Goal: Navigation & Orientation: Go to known website

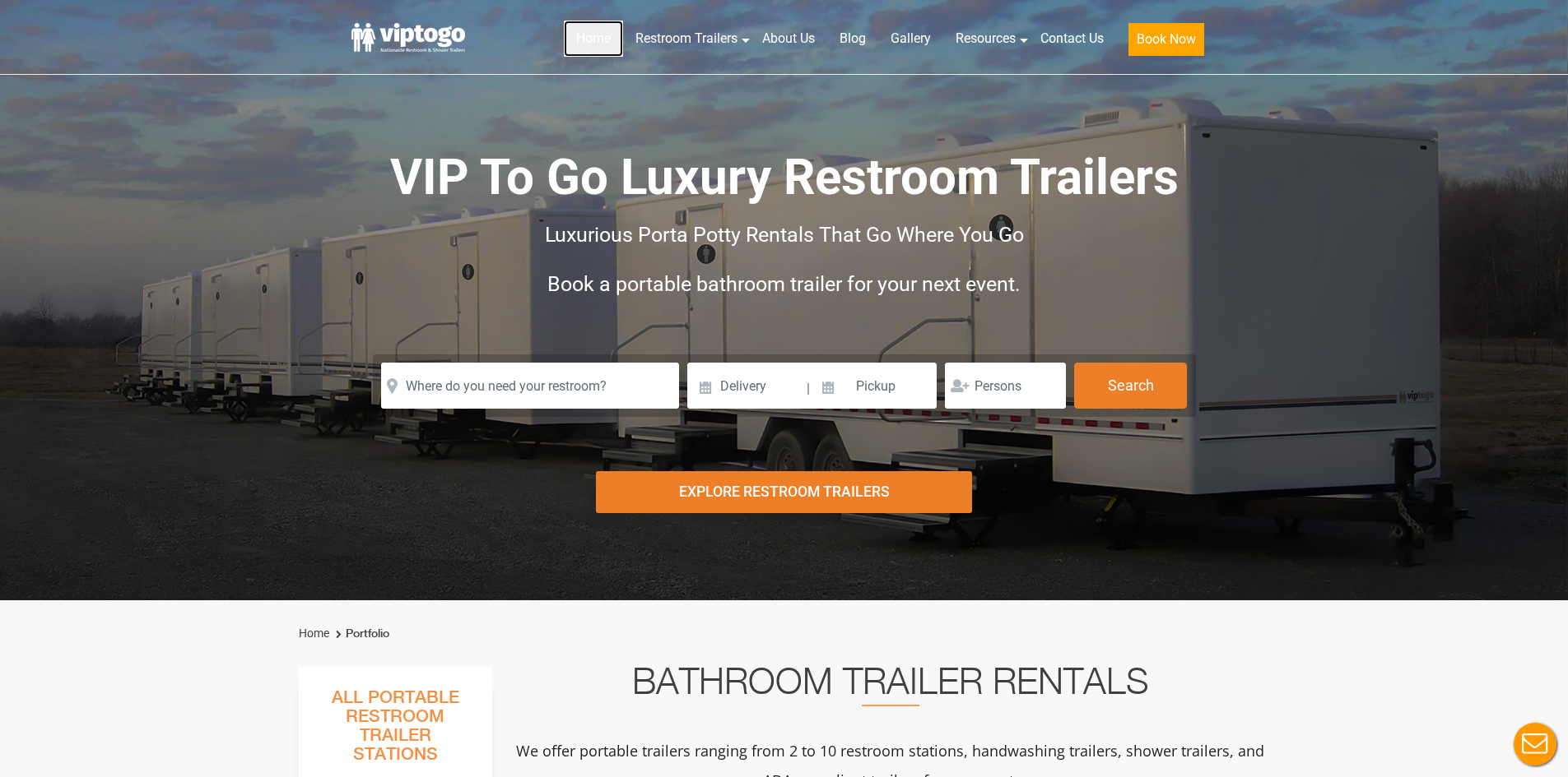
click at [585, 30] on link "Home" at bounding box center [593, 39] width 59 height 36
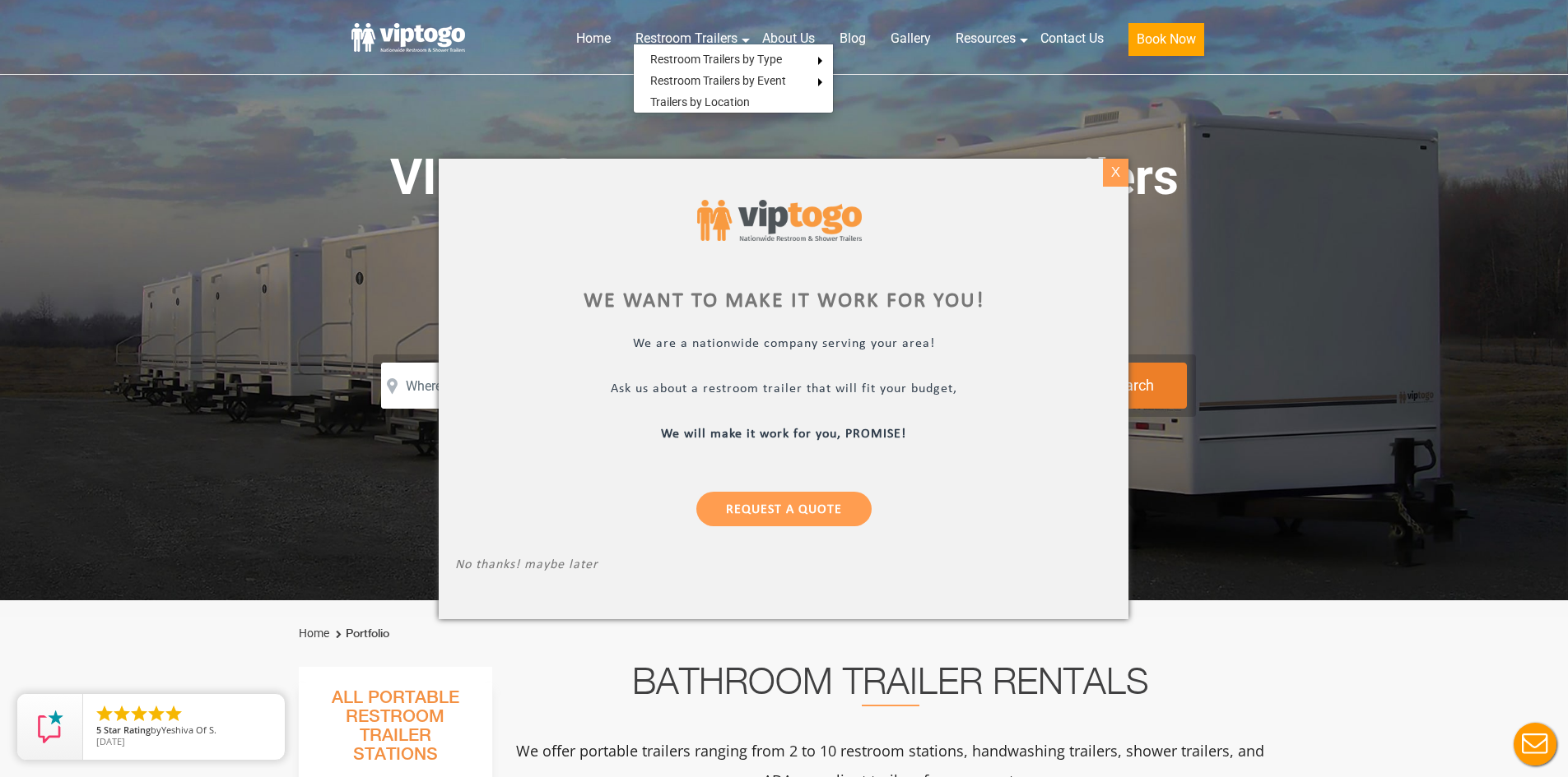
click at [1117, 171] on div "X" at bounding box center [1115, 173] width 25 height 28
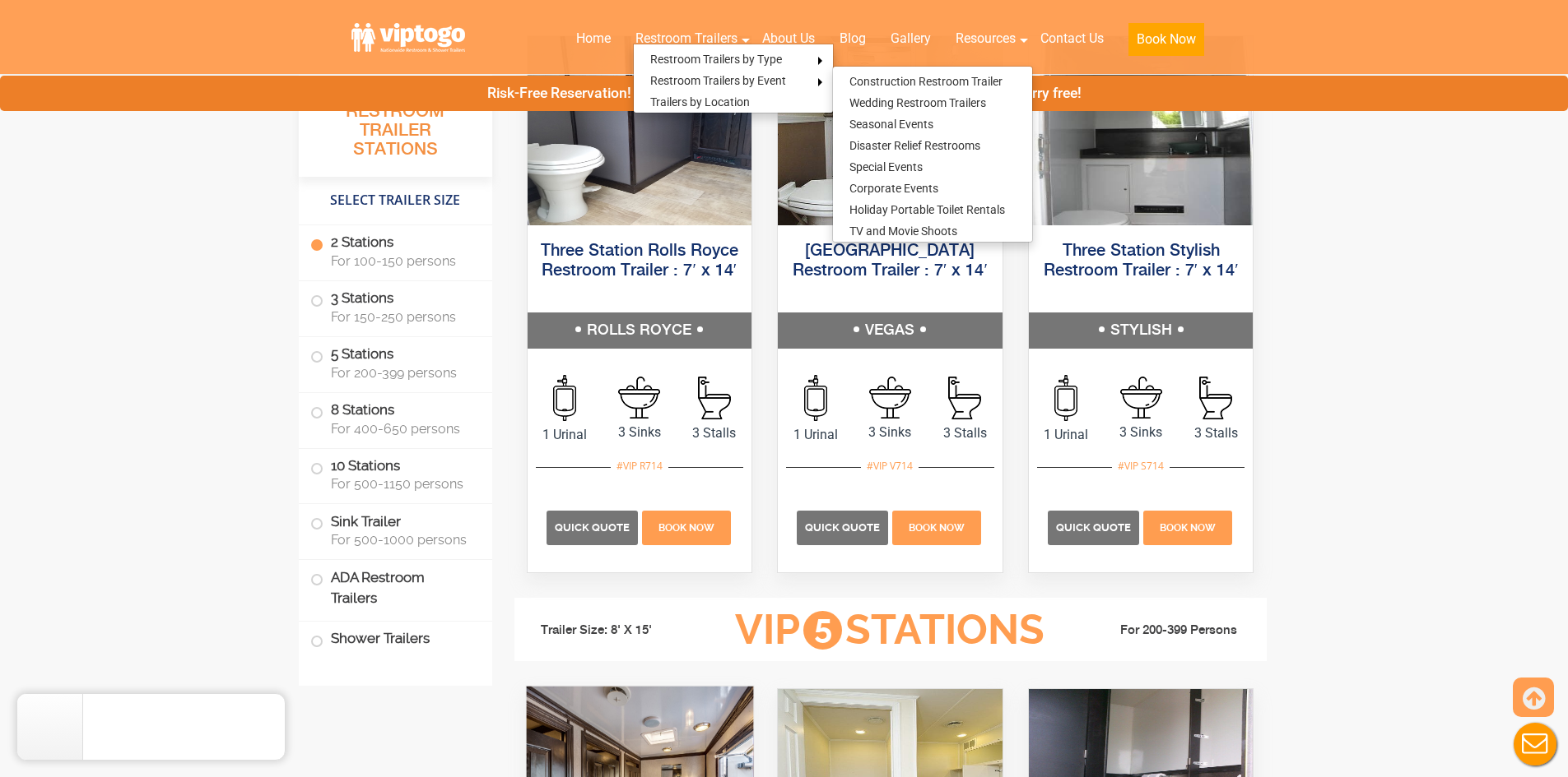
scroll to position [1727, 0]
